Goal: Check status: Check status

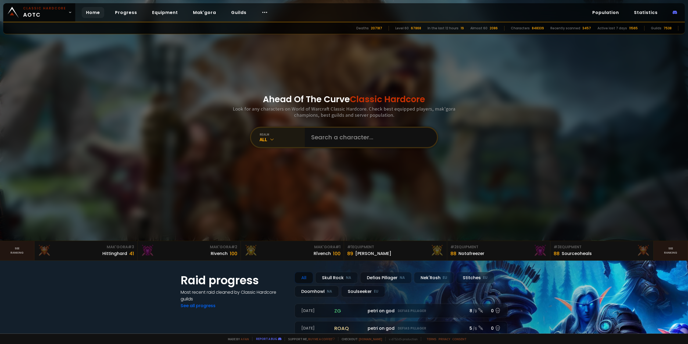
click at [273, 138] on div "All" at bounding box center [282, 139] width 45 height 6
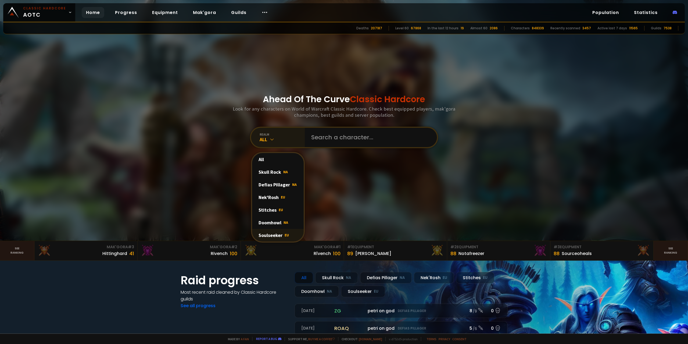
click at [271, 236] on div "Soulseeker EU" at bounding box center [278, 235] width 52 height 13
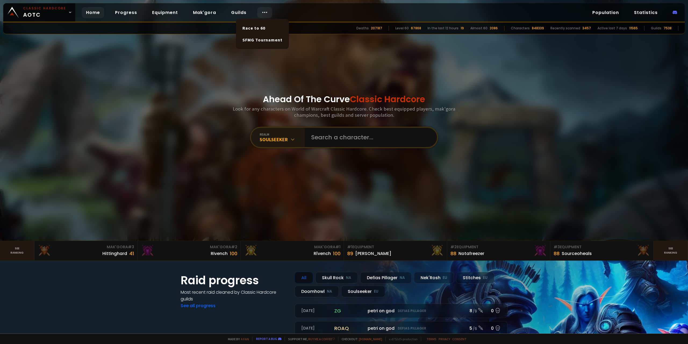
click at [268, 10] on div at bounding box center [264, 12] width 15 height 11
click at [346, 289] on div "Soulseeker EU" at bounding box center [363, 292] width 44 height 12
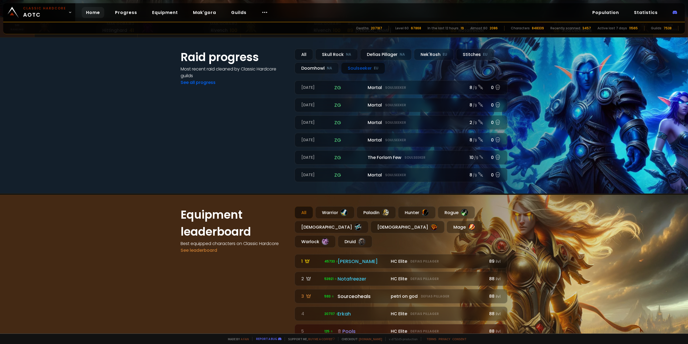
scroll to position [215, 0]
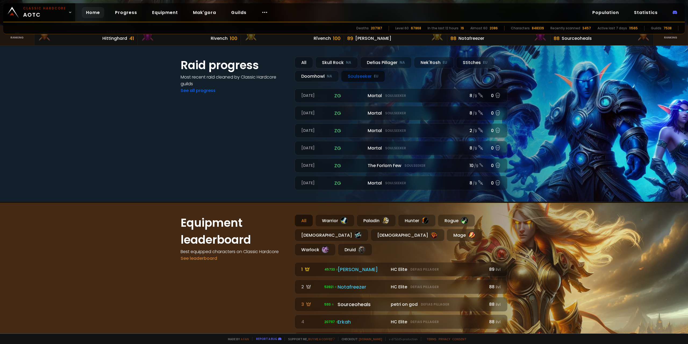
click at [354, 76] on div "Soulseeker EU" at bounding box center [363, 76] width 44 height 12
click at [355, 74] on div "Soulseeker EU" at bounding box center [363, 76] width 44 height 12
click at [298, 80] on div "All Skull Rock NA Defias Pillager NA Nek'Rosh EU Stitches EU Doomhowl NA Soulse…" at bounding box center [401, 123] width 213 height 133
click at [309, 77] on div "Doomhowl NA" at bounding box center [317, 76] width 44 height 12
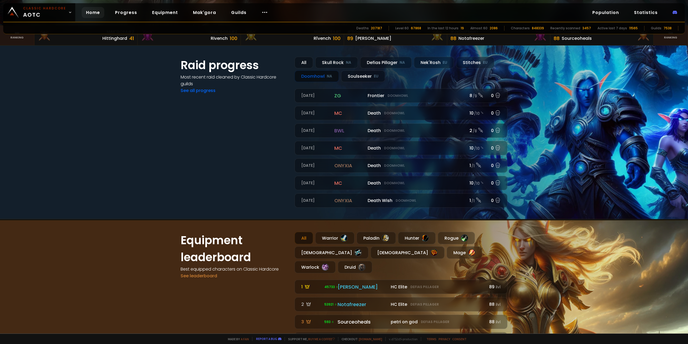
click at [327, 74] on small "NA" at bounding box center [329, 76] width 5 height 5
click at [350, 76] on div "Soulseeker EU" at bounding box center [363, 76] width 44 height 12
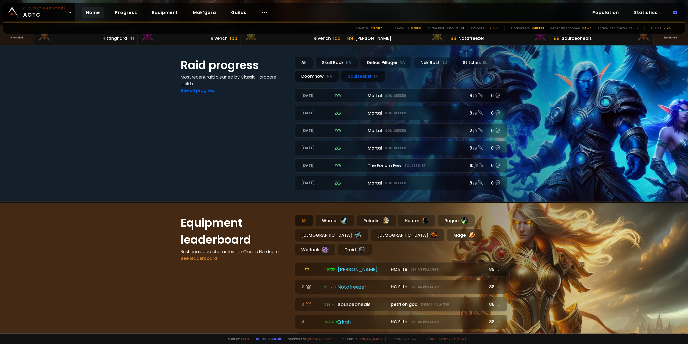
click at [316, 77] on div "Doomhowl NA" at bounding box center [317, 76] width 44 height 12
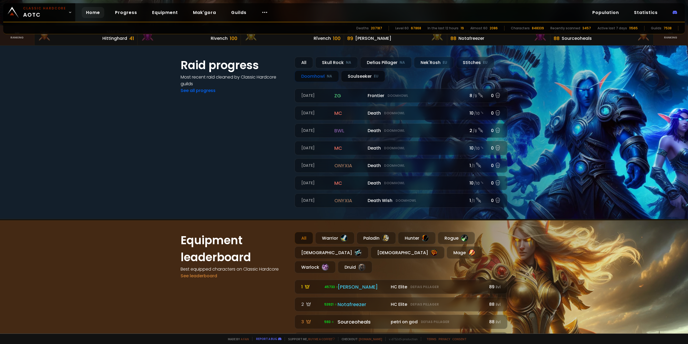
click at [372, 79] on div "Soulseeker EU" at bounding box center [363, 76] width 44 height 12
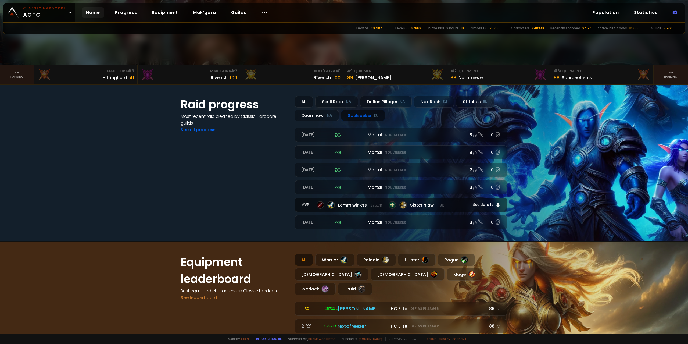
scroll to position [161, 0]
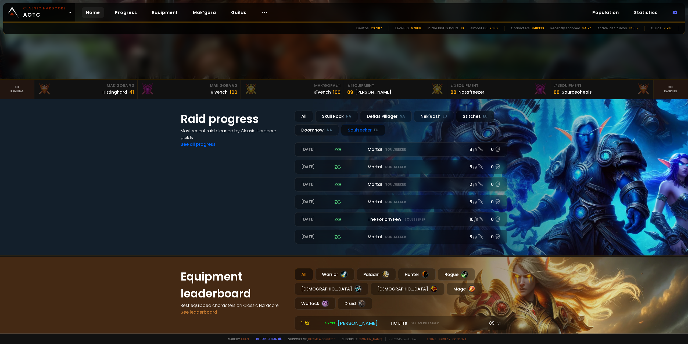
click at [468, 116] on div "Stitches EU" at bounding box center [475, 116] width 38 height 12
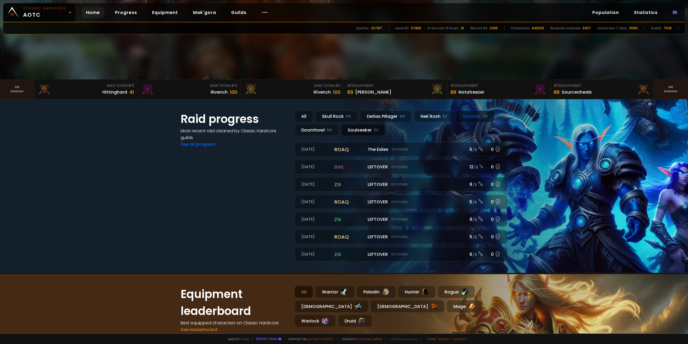
click at [356, 126] on div "Soulseeker EU" at bounding box center [363, 130] width 44 height 12
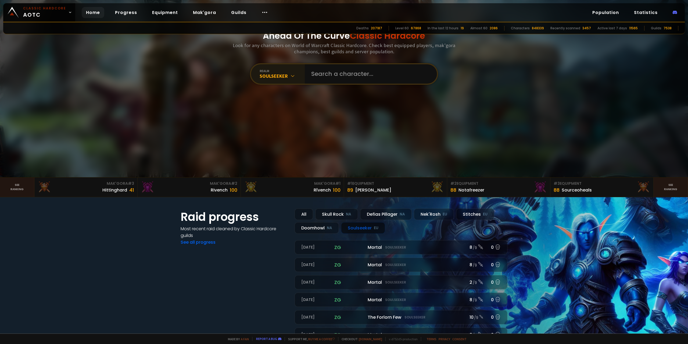
scroll to position [0, 0]
